Goal: Task Accomplishment & Management: Complete application form

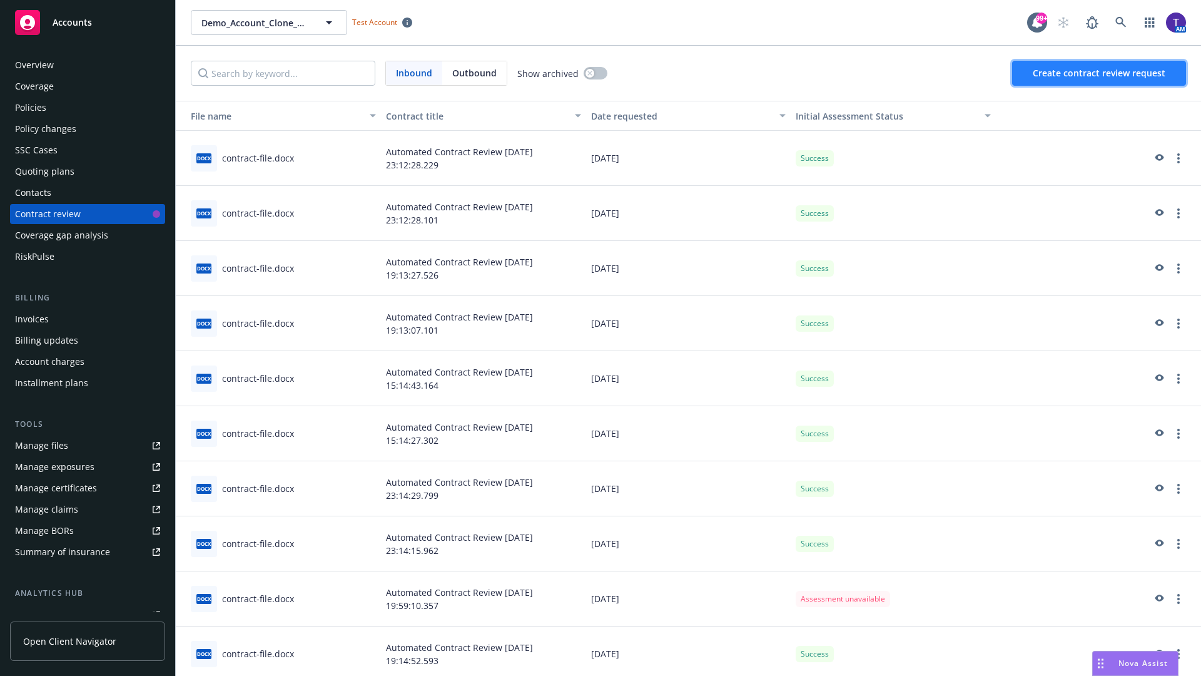
click at [1100, 73] on span "Create contract review request" at bounding box center [1099, 73] width 133 height 12
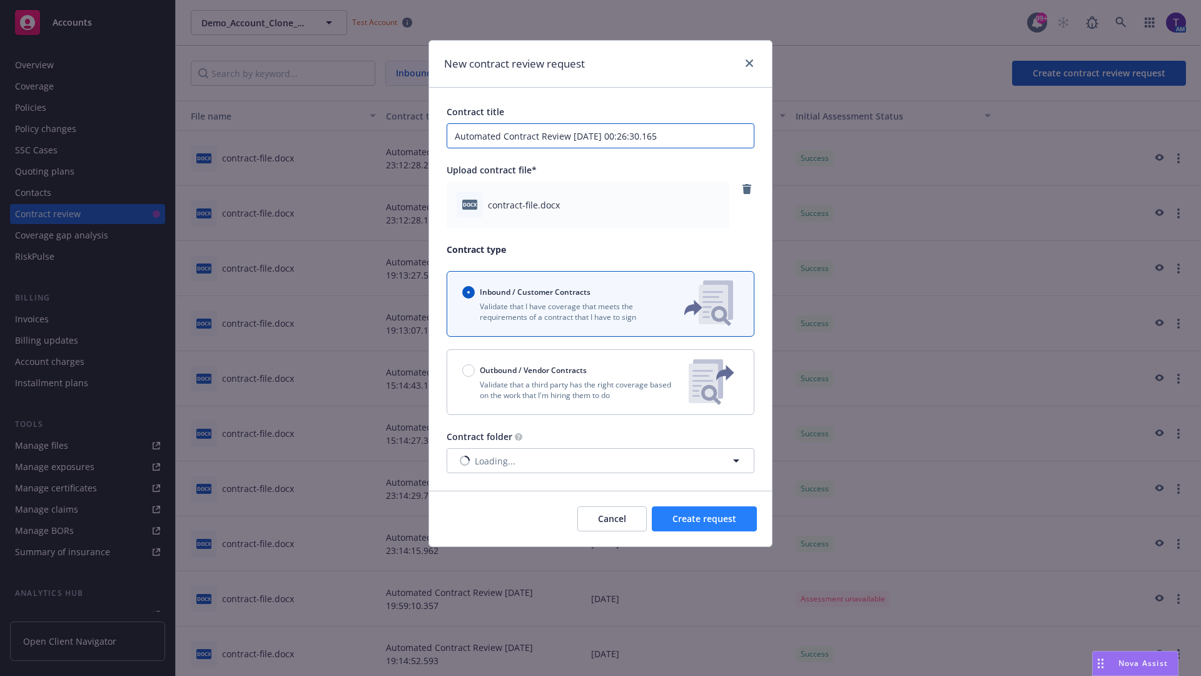
type input "Automated Contract Review [DATE] 00:26:30.165"
click at [705, 519] on span "Create request" at bounding box center [705, 518] width 64 height 12
